Goal: Task Accomplishment & Management: Complete application form

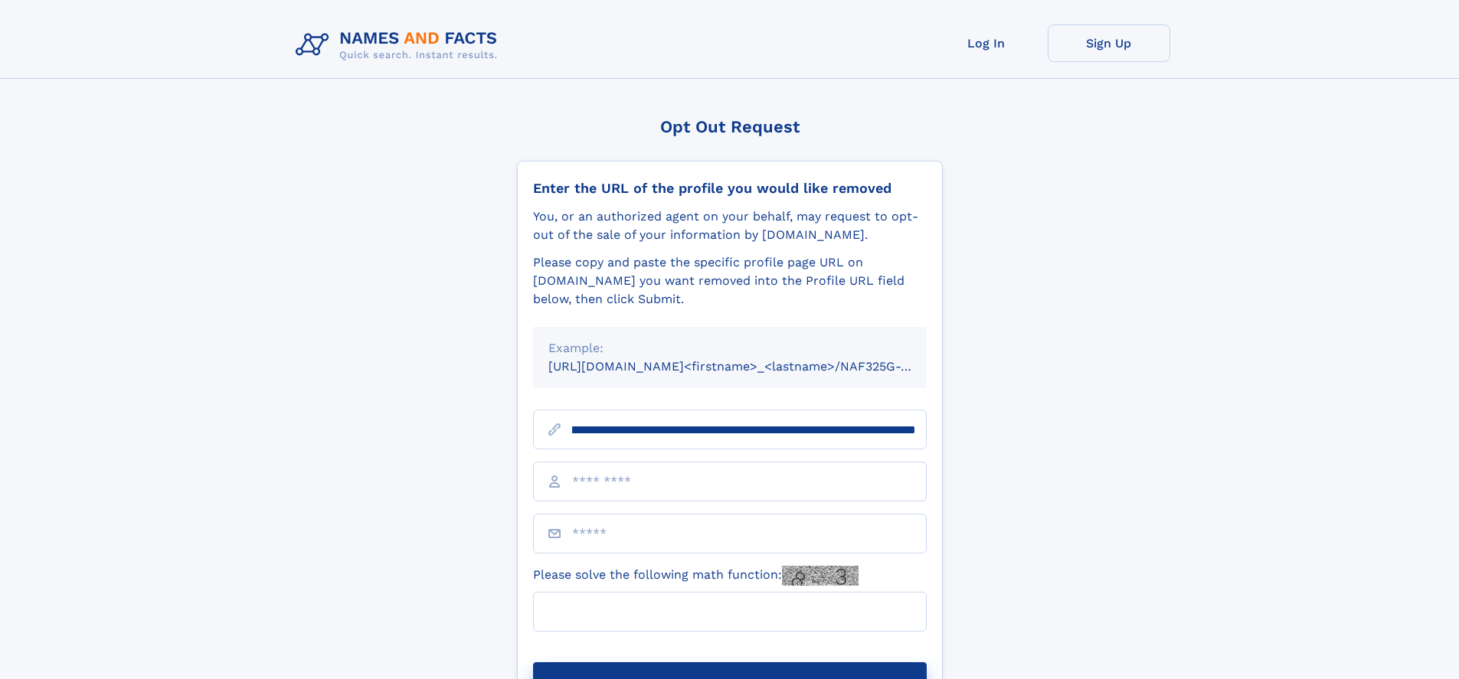
scroll to position [0, 169]
type input "**********"
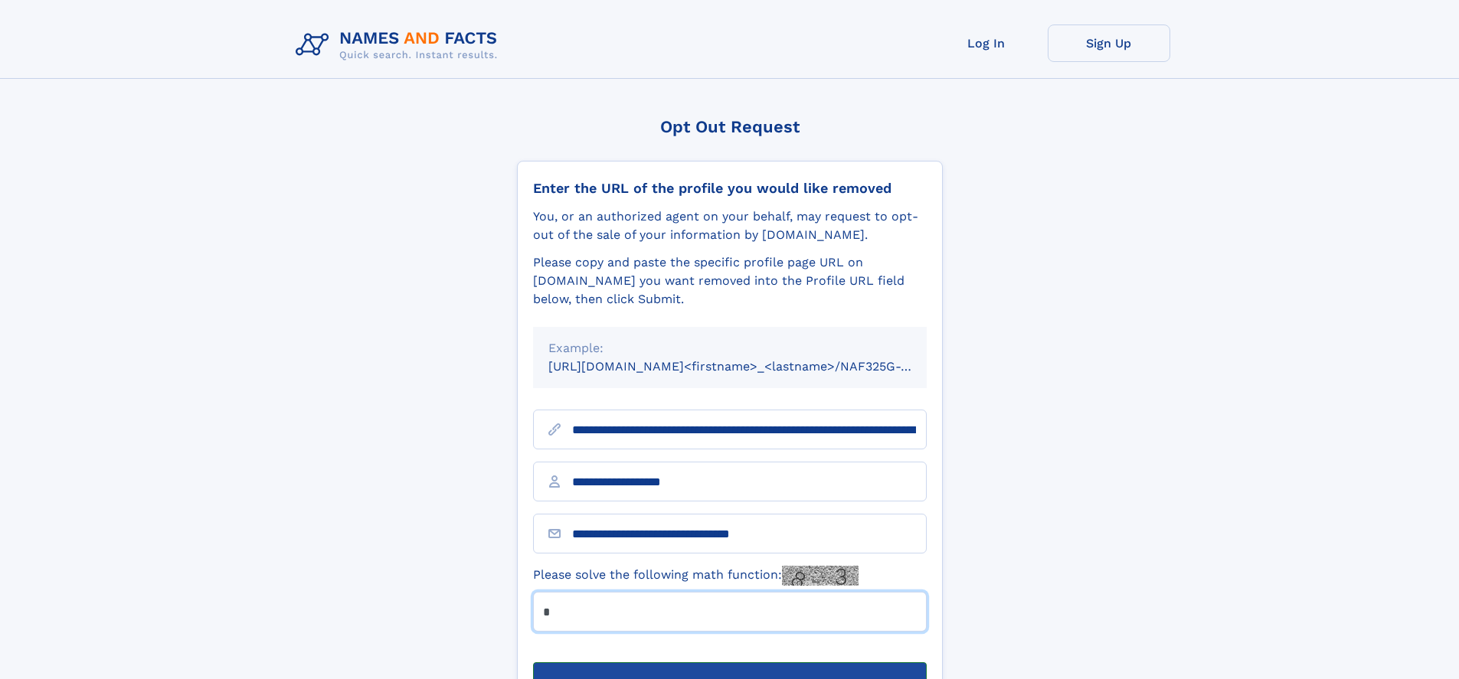
type input "*"
click at [729, 662] on button "Submit Opt Out Request" at bounding box center [730, 686] width 394 height 49
